Goal: Navigation & Orientation: Find specific page/section

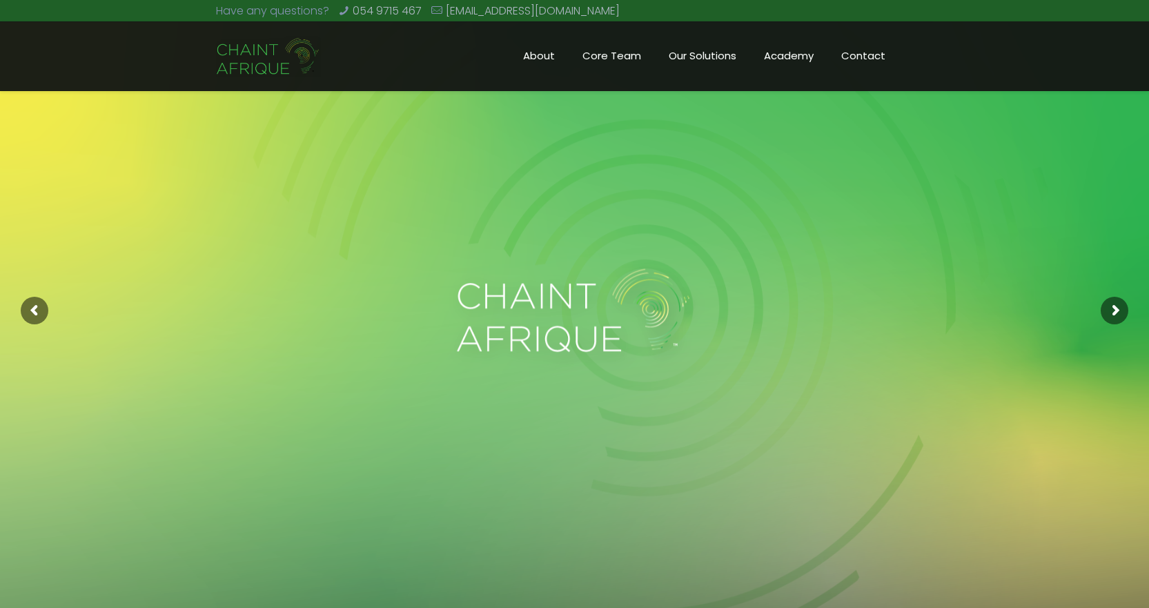
click at [617, 56] on span "Core Team" at bounding box center [611, 56] width 86 height 21
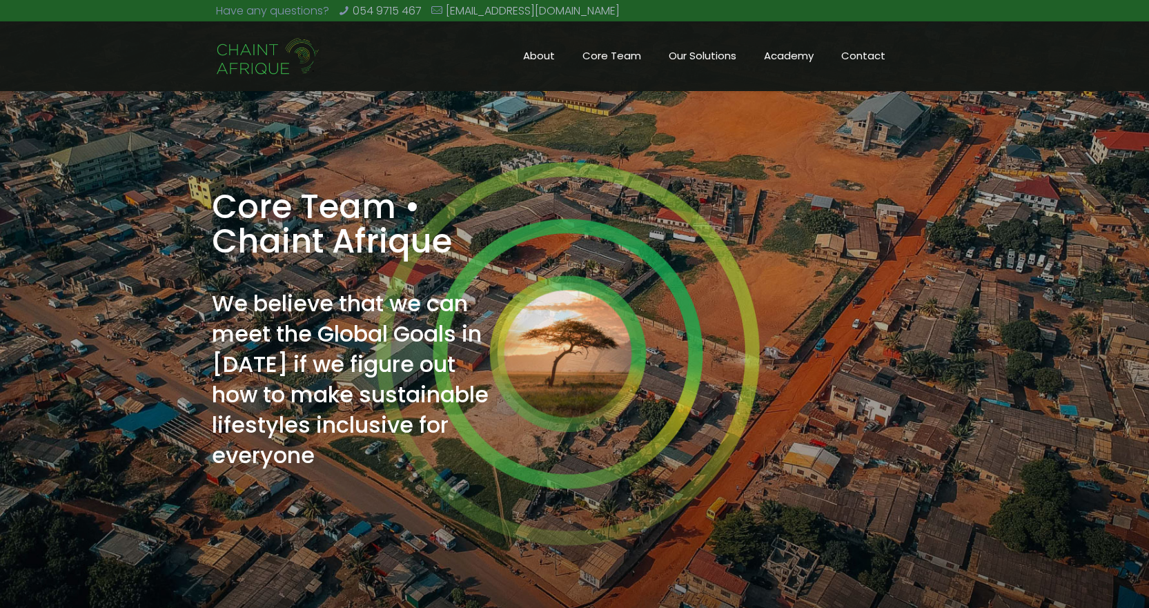
click at [622, 54] on span "Core Team" at bounding box center [611, 56] width 86 height 21
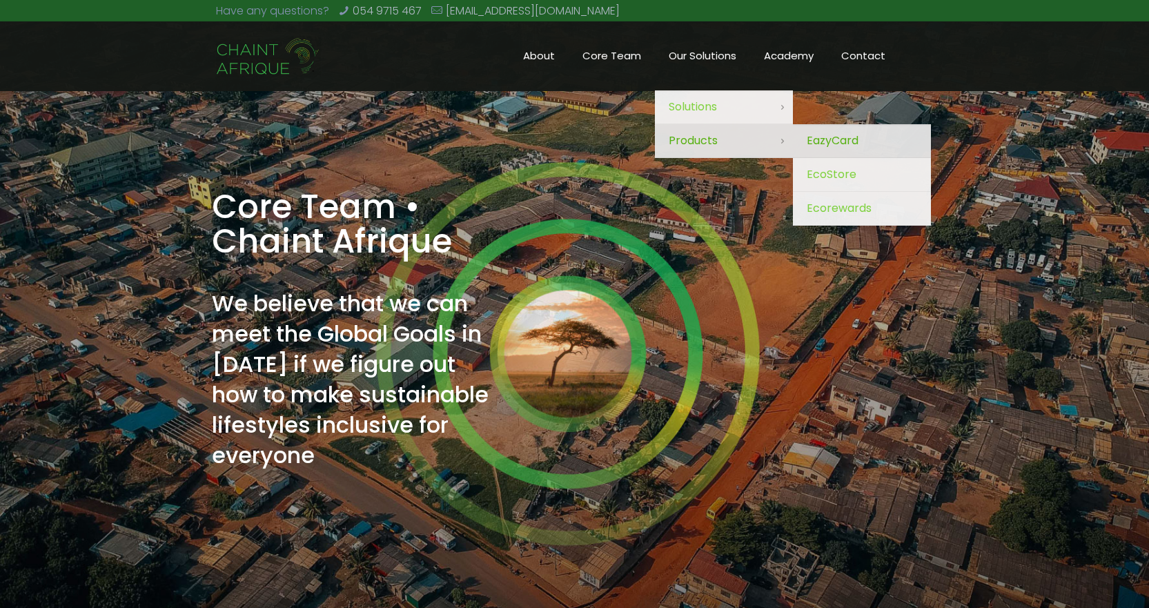
click at [837, 146] on span "EazyCard" at bounding box center [832, 140] width 52 height 19
